Goal: Transaction & Acquisition: Subscribe to service/newsletter

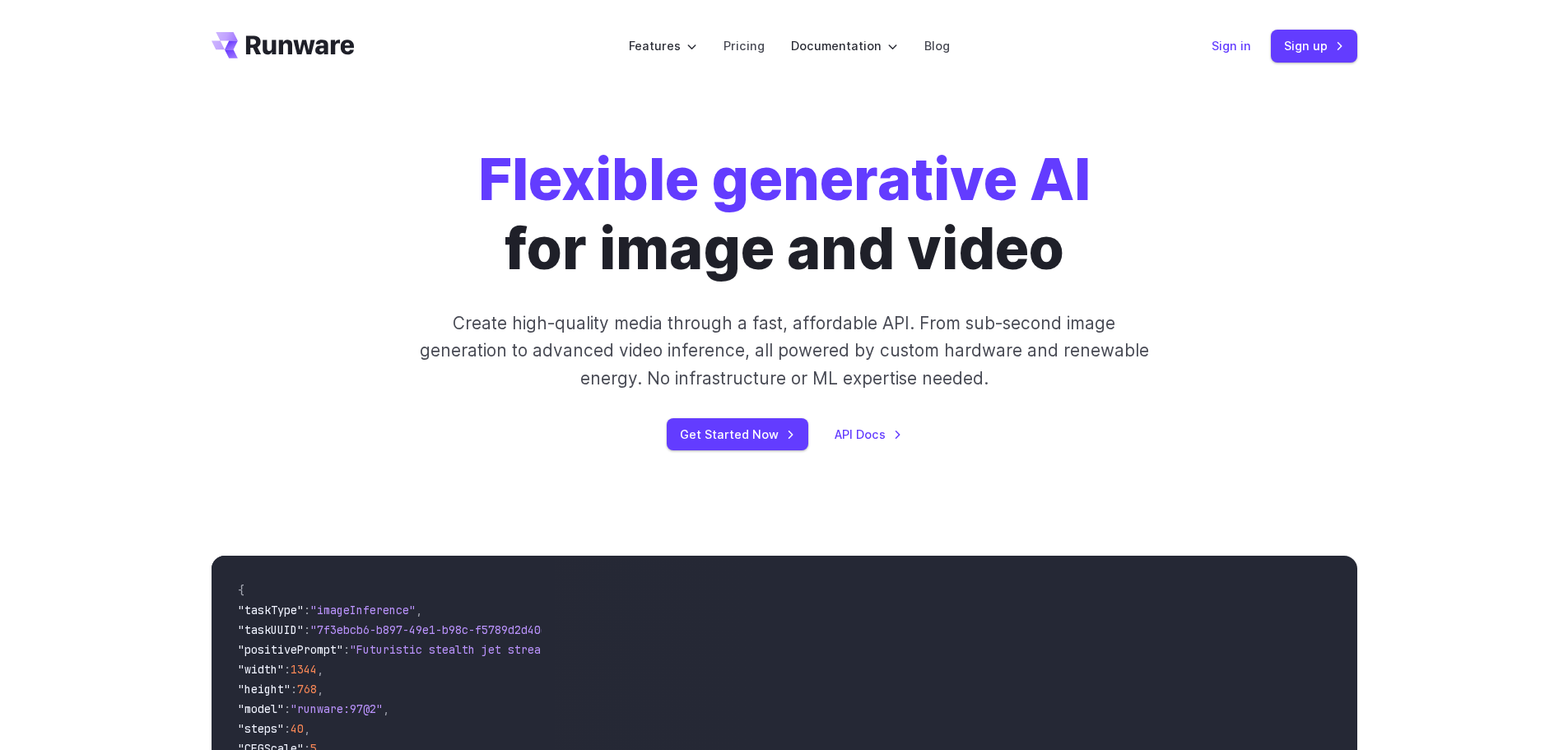
click at [1234, 50] on link "Sign in" at bounding box center [1231, 46] width 40 height 19
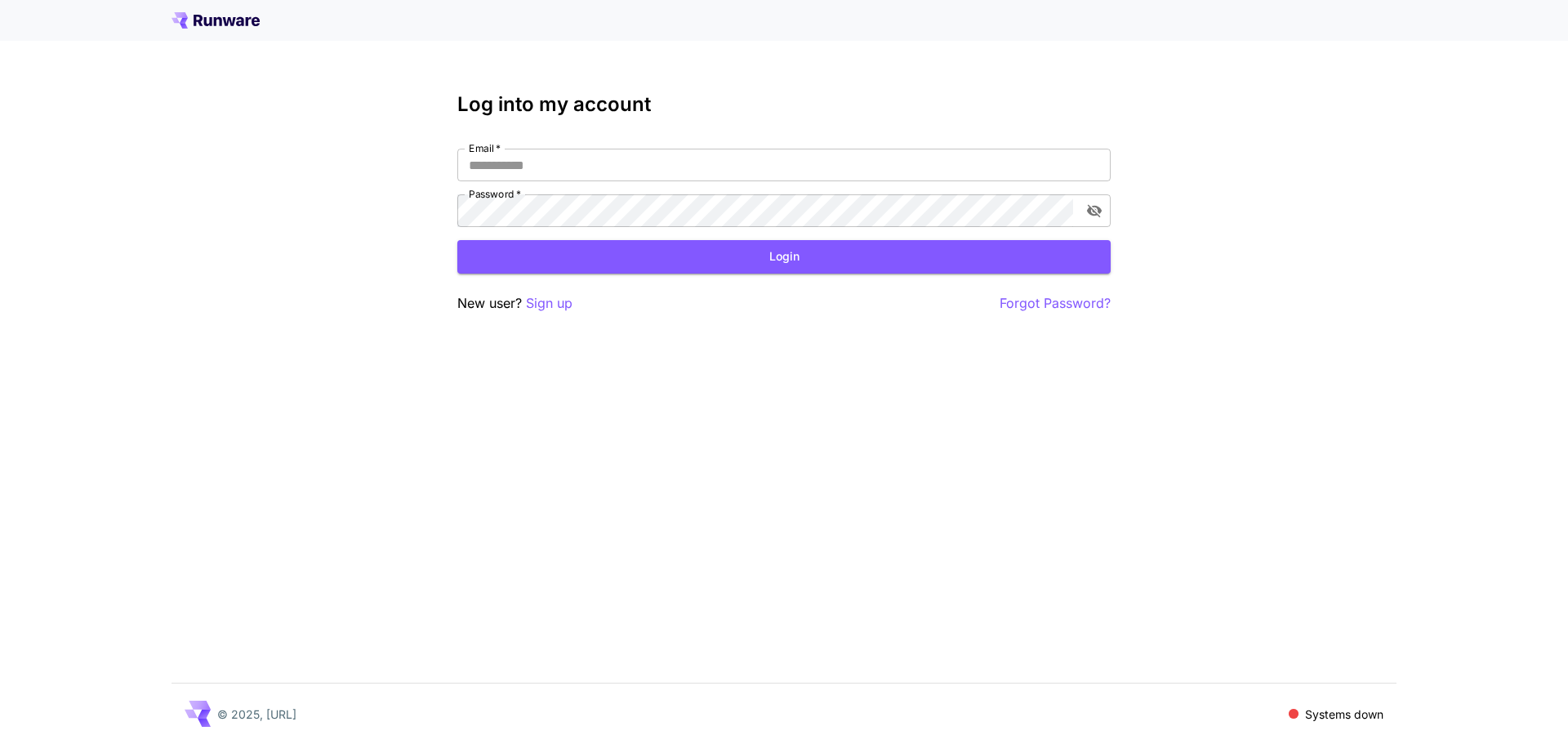
click at [1286, 177] on div "Log into my account Email   * Email   * Password   * Password   * Login New use…" at bounding box center [784, 372] width 1568 height 744
click at [1091, 214] on icon "toggle password visibility" at bounding box center [1095, 212] width 15 height 13
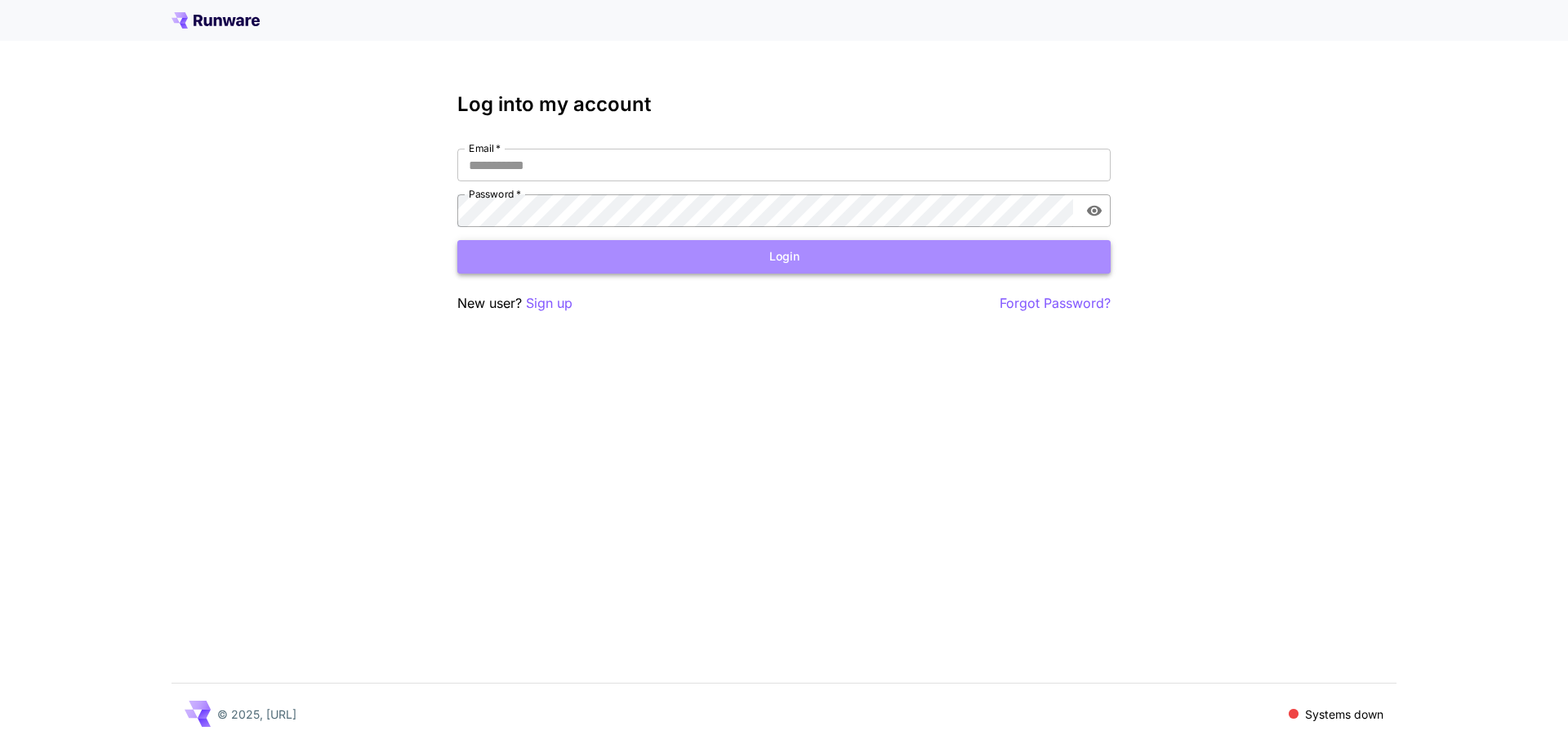
click at [748, 272] on button "Login" at bounding box center [784, 257] width 653 height 34
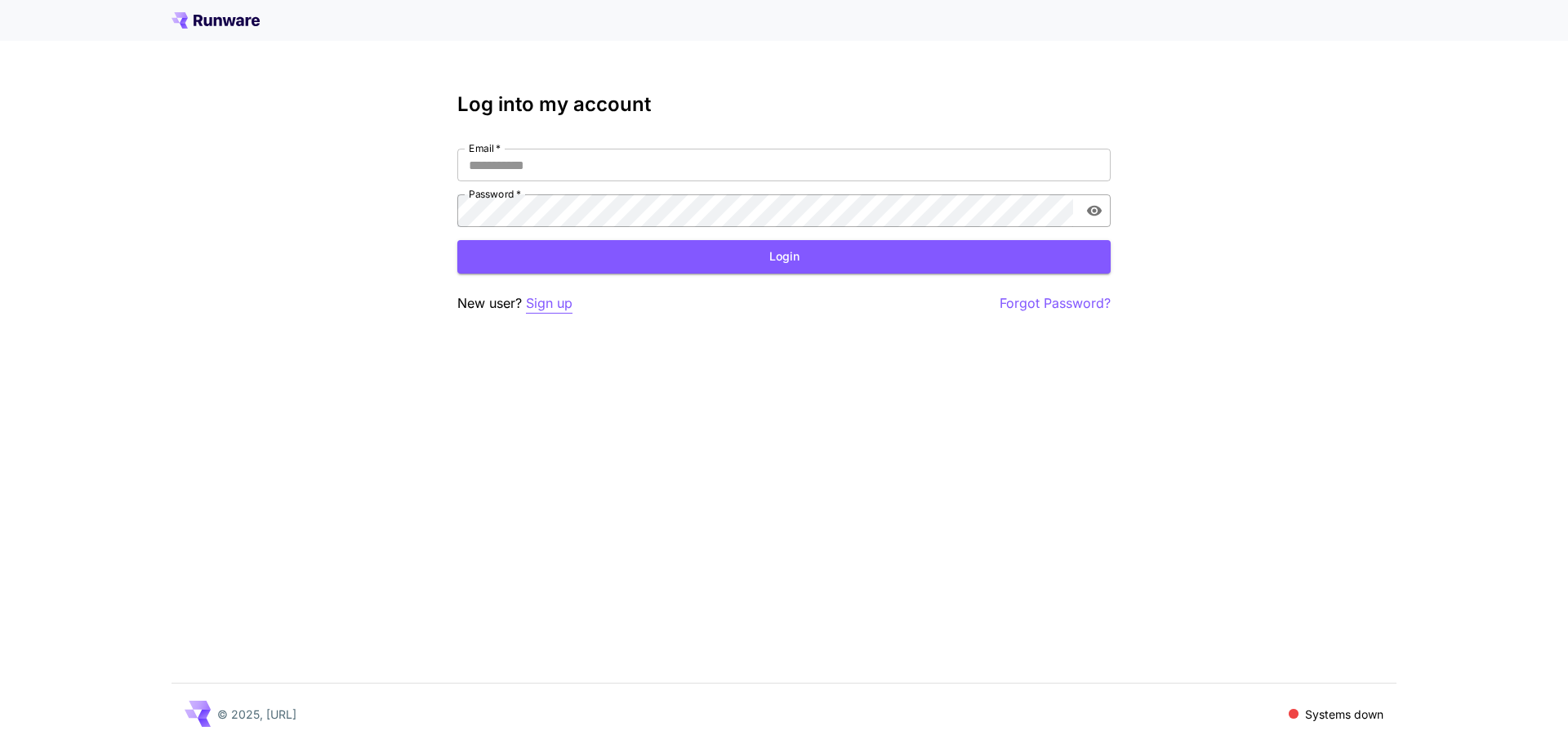
click at [557, 304] on p "Sign up" at bounding box center [549, 303] width 46 height 21
click at [554, 300] on p "Sign up" at bounding box center [549, 303] width 46 height 21
